Goal: Find specific page/section: Find specific page/section

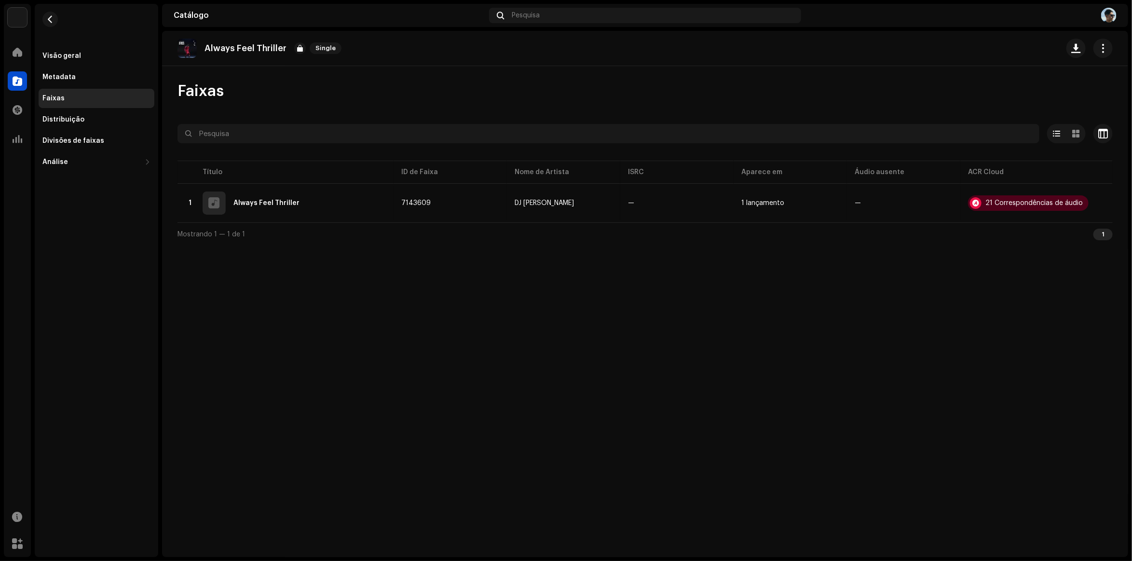
click at [29, 54] on div "Home" at bounding box center [17, 52] width 27 height 27
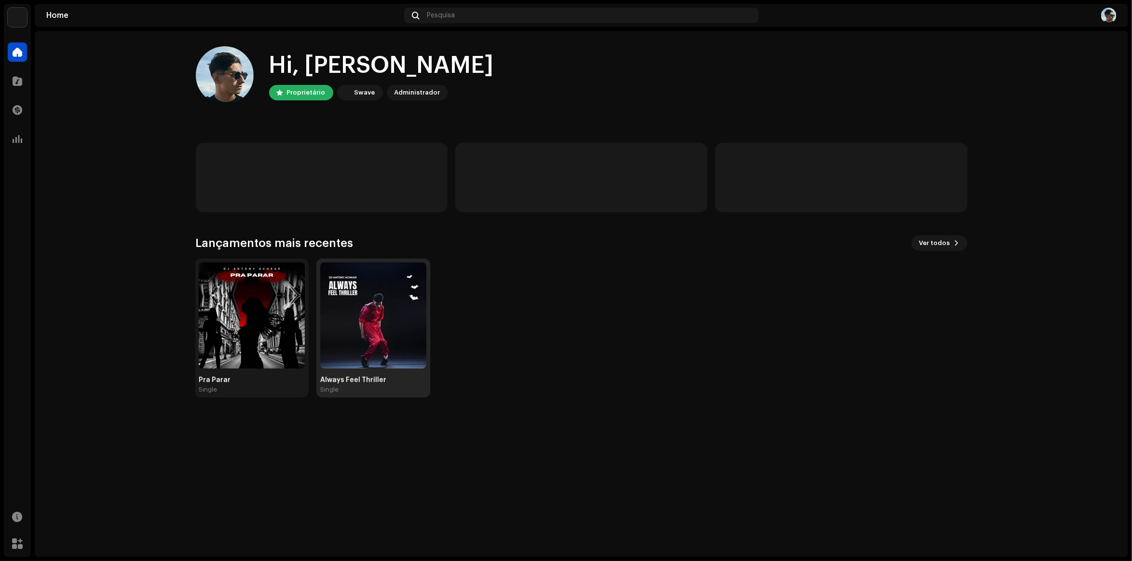
click at [413, 343] on img at bounding box center [373, 315] width 106 height 106
click at [412, 343] on img at bounding box center [374, 315] width 106 height 106
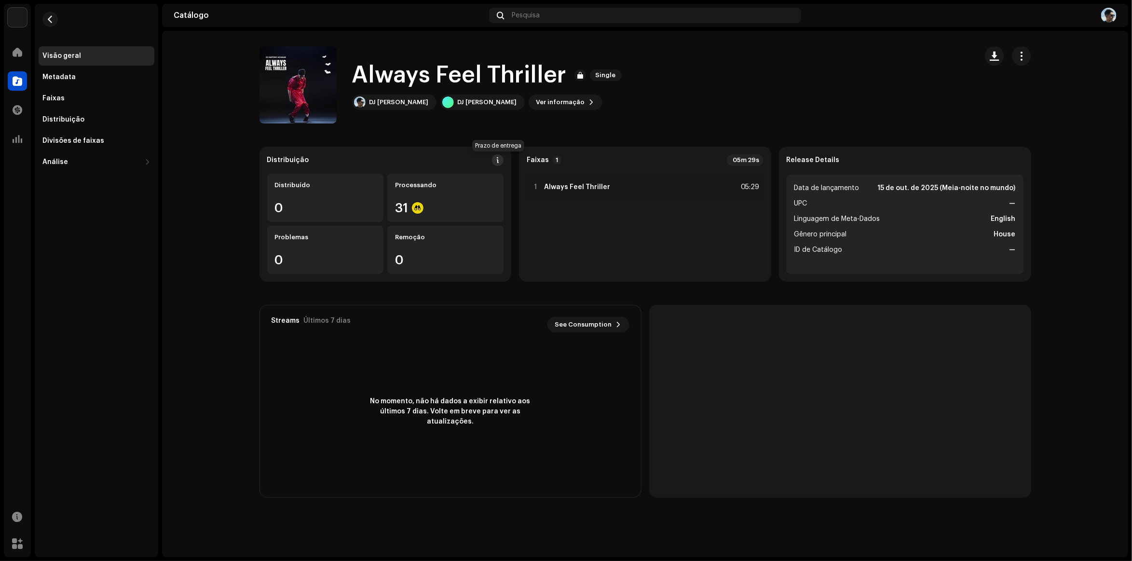
click at [495, 157] on span at bounding box center [497, 160] width 7 height 8
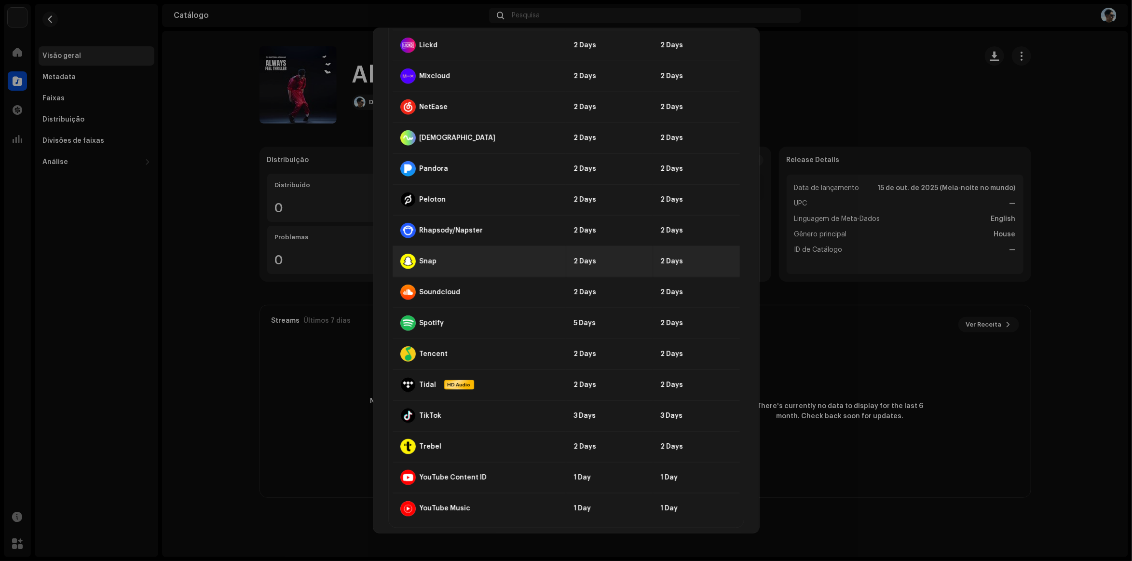
scroll to position [688, 0]
